Goal: Navigation & Orientation: Find specific page/section

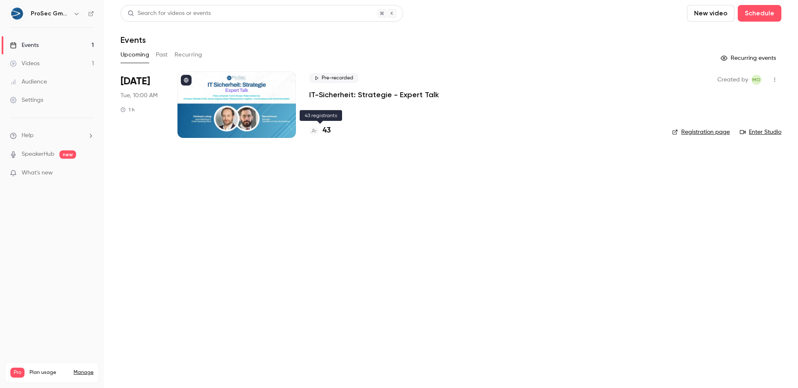
click at [327, 131] on h4 "43" at bounding box center [326, 130] width 8 height 11
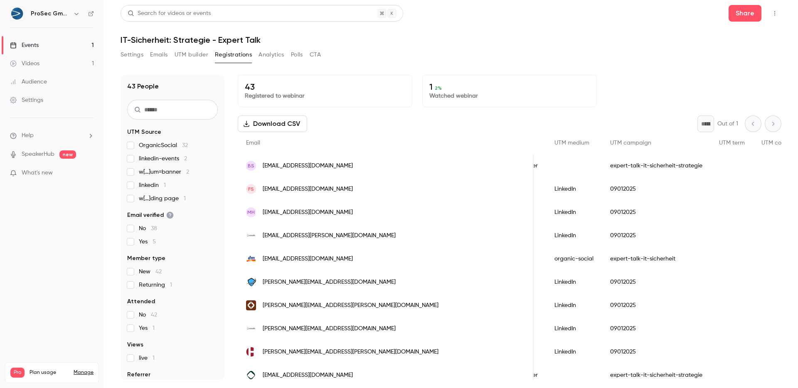
scroll to position [0, 1585]
click at [43, 44] on link "Events 1" at bounding box center [52, 45] width 104 height 18
